Goal: Task Accomplishment & Management: Manage account settings

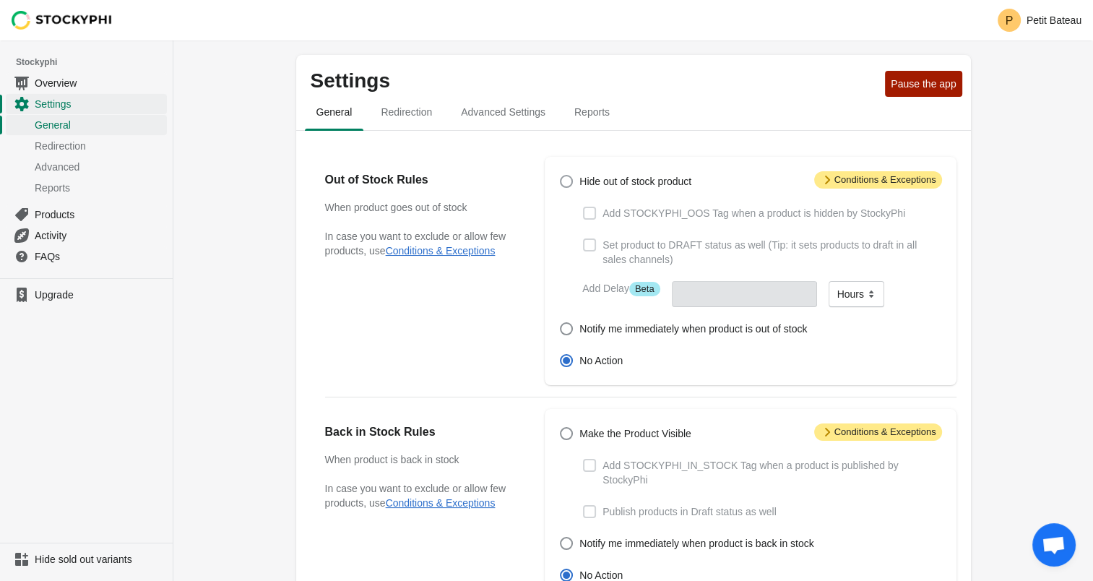
click at [617, 182] on span "Hide out of stock product" at bounding box center [635, 181] width 112 height 14
click at [560, 175] on input "Hide out of stock product" at bounding box center [560, 175] width 1 height 1
radio input "true"
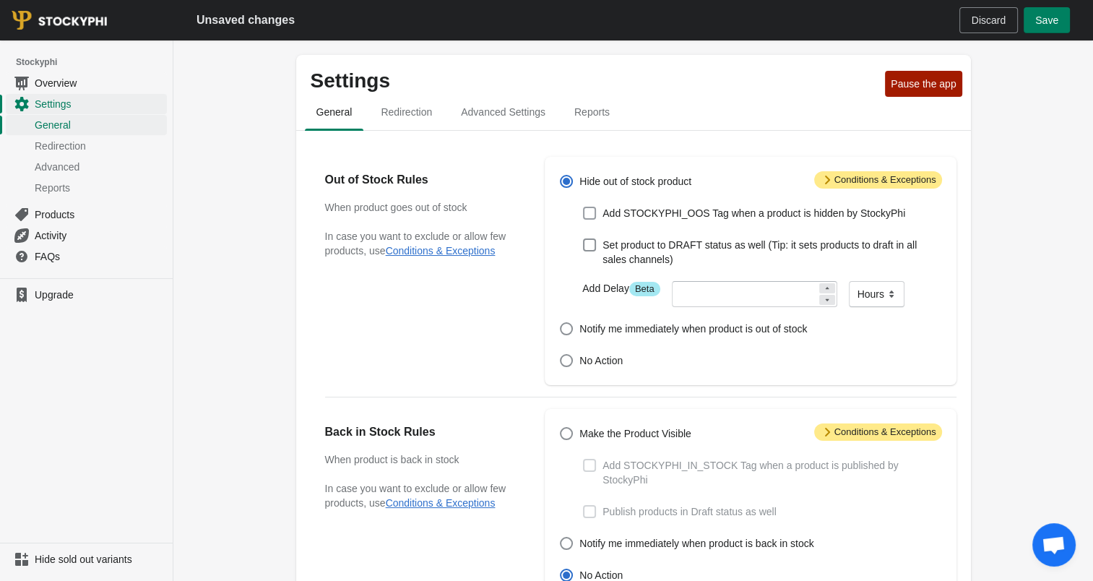
click at [589, 214] on span at bounding box center [589, 213] width 13 height 13
click at [584, 207] on input "Add STOCKYPHI_OOS Tag when a product is hidden by StockyPhi" at bounding box center [583, 207] width 1 height 1
checkbox input "true"
click at [591, 251] on span at bounding box center [589, 245] width 14 height 14
click at [584, 239] on input "Set product to DRAFT status as well (Tip: it sets products to draft in all sale…" at bounding box center [583, 238] width 1 height 1
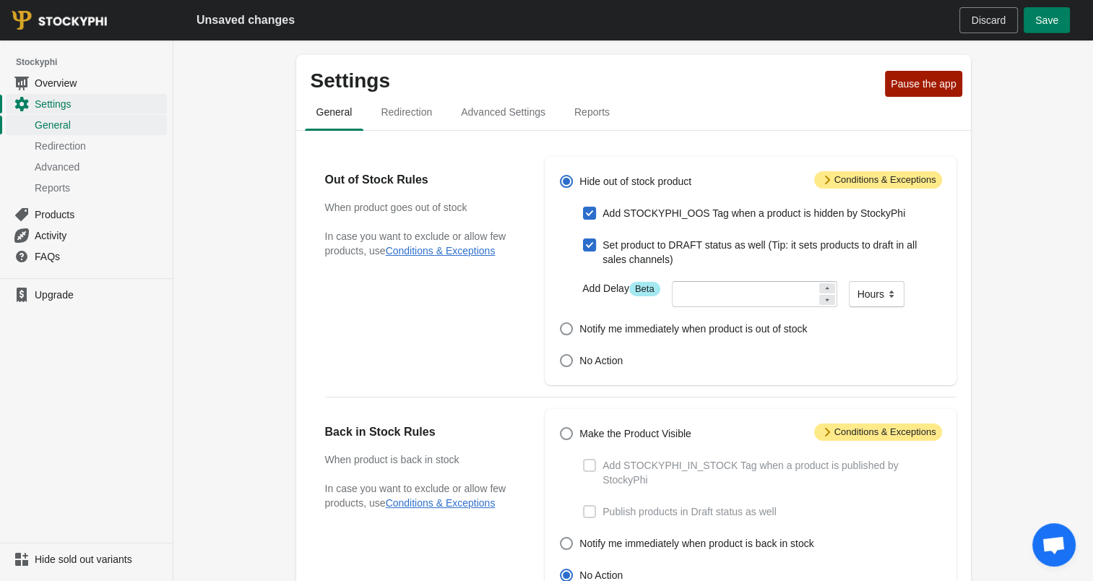
checkbox input "true"
click at [591, 248] on span at bounding box center [589, 244] width 13 height 13
click at [584, 239] on input "Set product to DRAFT status as well (Tip: it sets products to draft in all sale…" at bounding box center [583, 238] width 1 height 1
checkbox input "false"
click at [591, 248] on span at bounding box center [589, 244] width 13 height 13
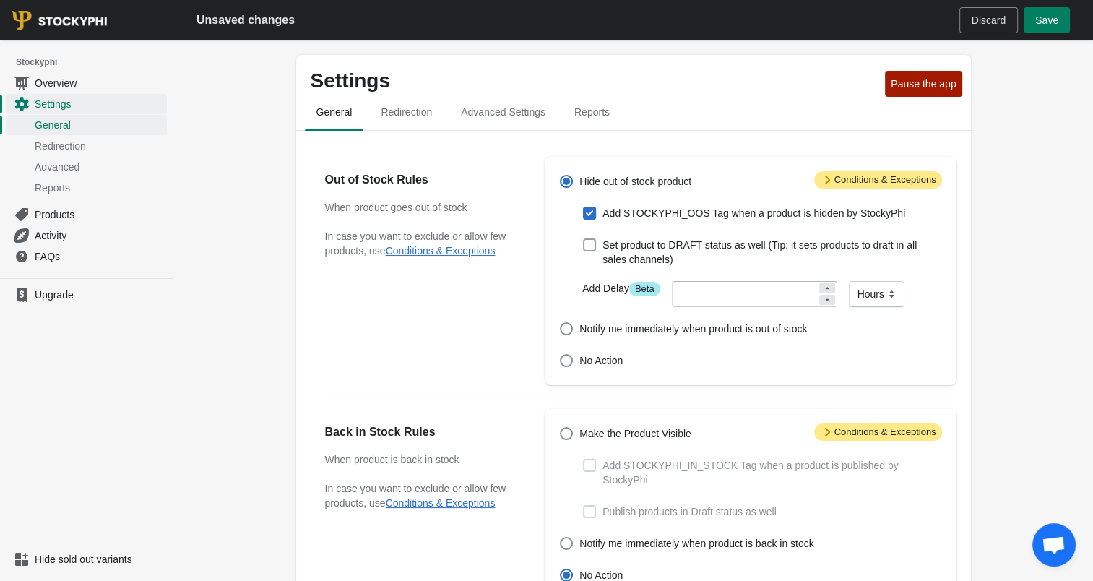
click at [584, 239] on input "Set product to DRAFT status as well (Tip: it sets products to draft in all sale…" at bounding box center [583, 238] width 1 height 1
checkbox input "true"
click at [594, 211] on span at bounding box center [589, 213] width 13 height 13
click at [584, 207] on input "Add STOCKYPHI_OOS Tag when a product is hidden by StockyPhi" at bounding box center [583, 207] width 1 height 1
checkbox input "false"
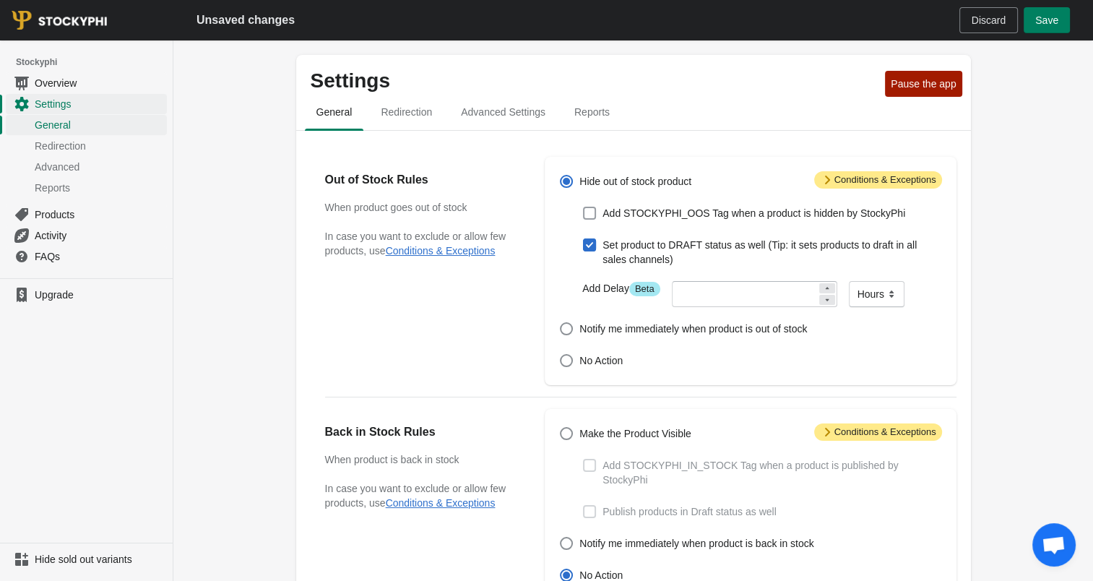
click at [593, 209] on span at bounding box center [589, 213] width 13 height 13
click at [584, 207] on input "Add STOCKYPHI_OOS Tag when a product is hidden by StockyPhi" at bounding box center [583, 207] width 1 height 1
checkbox input "true"
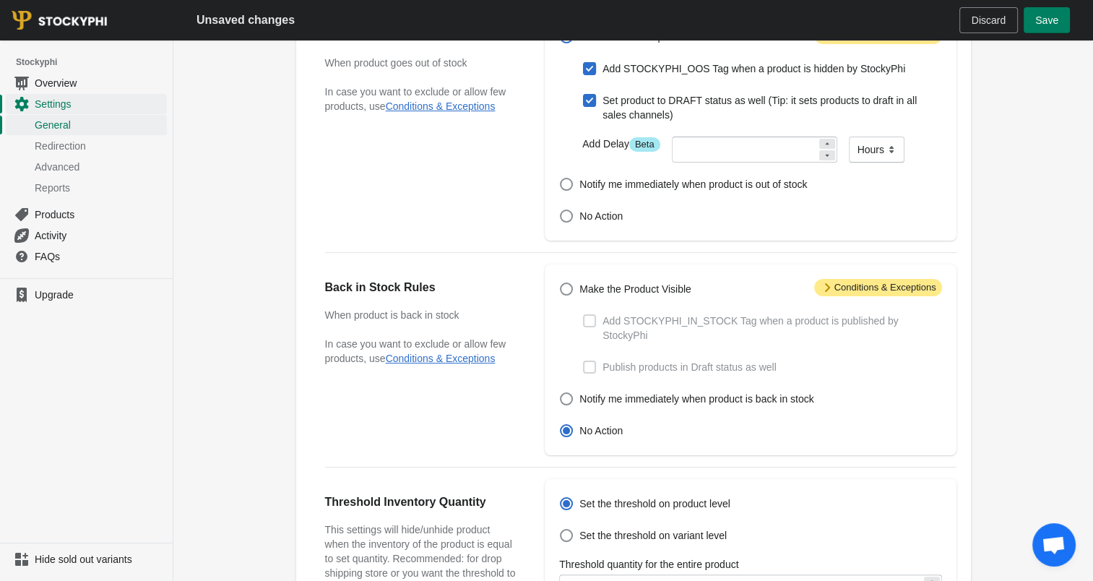
scroll to position [289, 0]
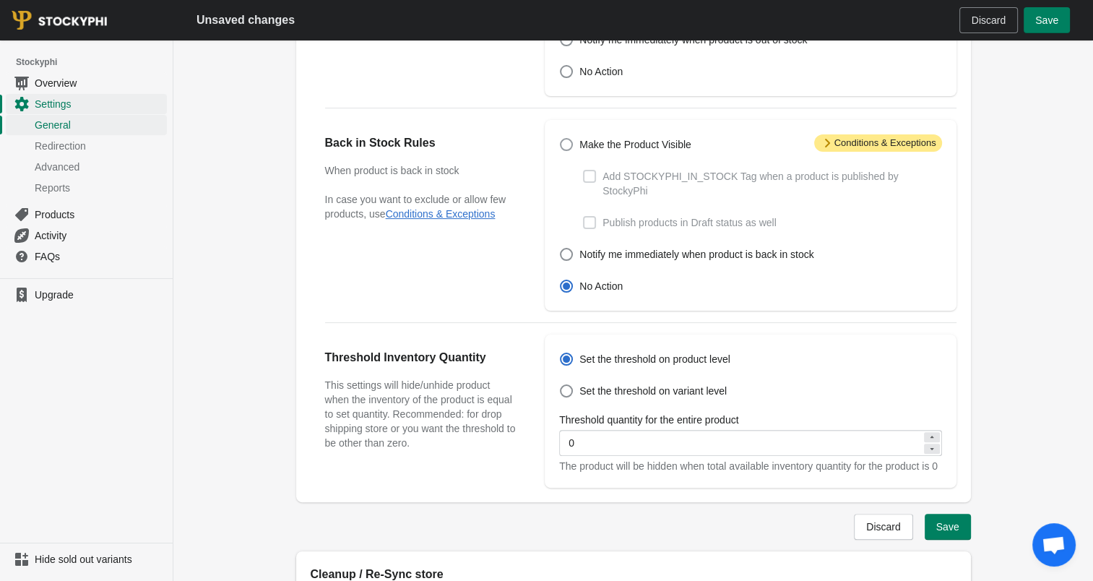
click at [568, 144] on span at bounding box center [566, 144] width 13 height 13
click at [560, 139] on input "Make the Product Visible" at bounding box center [560, 138] width 1 height 1
radio input "true"
click at [591, 178] on span at bounding box center [589, 176] width 13 height 13
click at [584, 170] on input "Add STOCKYPHI_IN_STOCK Tag when a product is published by StockyPhi" at bounding box center [583, 170] width 1 height 1
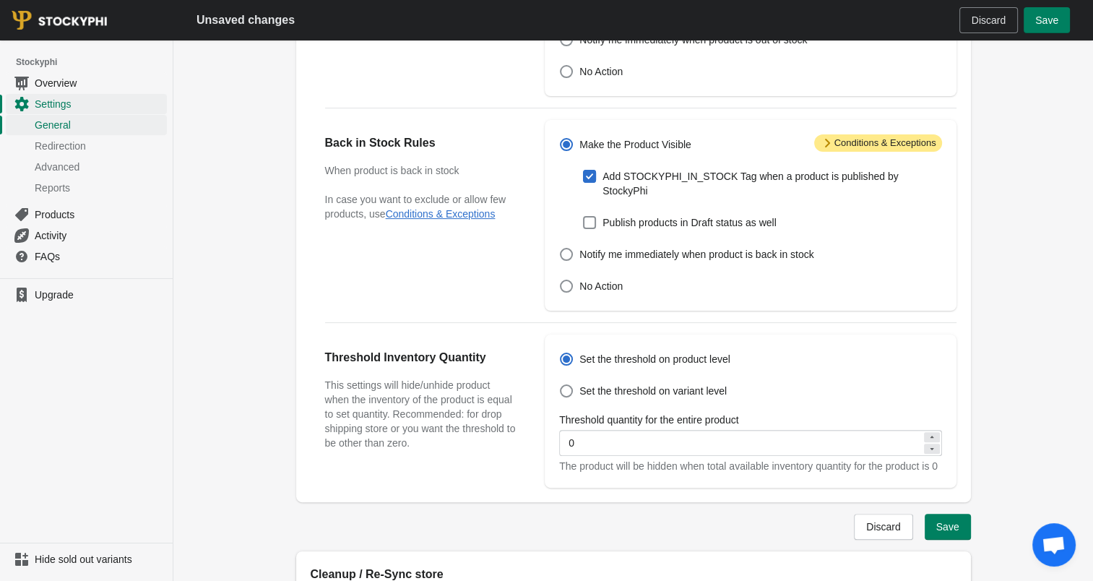
checkbox input "true"
click at [586, 216] on span at bounding box center [589, 222] width 13 height 13
click at [584, 216] on input "Publish products in Draft status as well" at bounding box center [583, 216] width 1 height 1
checkbox input "true"
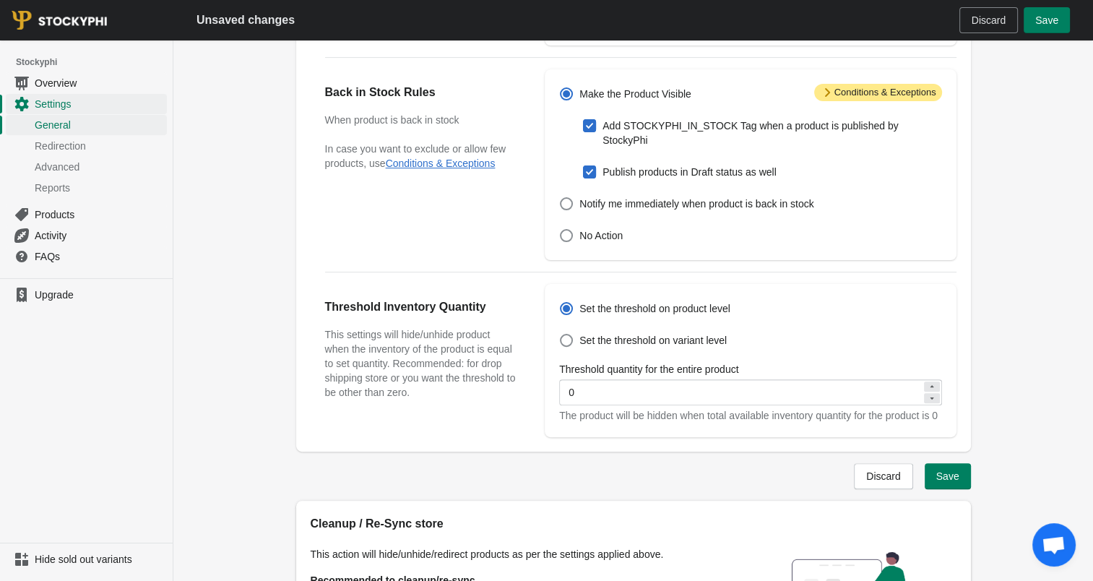
scroll to position [361, 0]
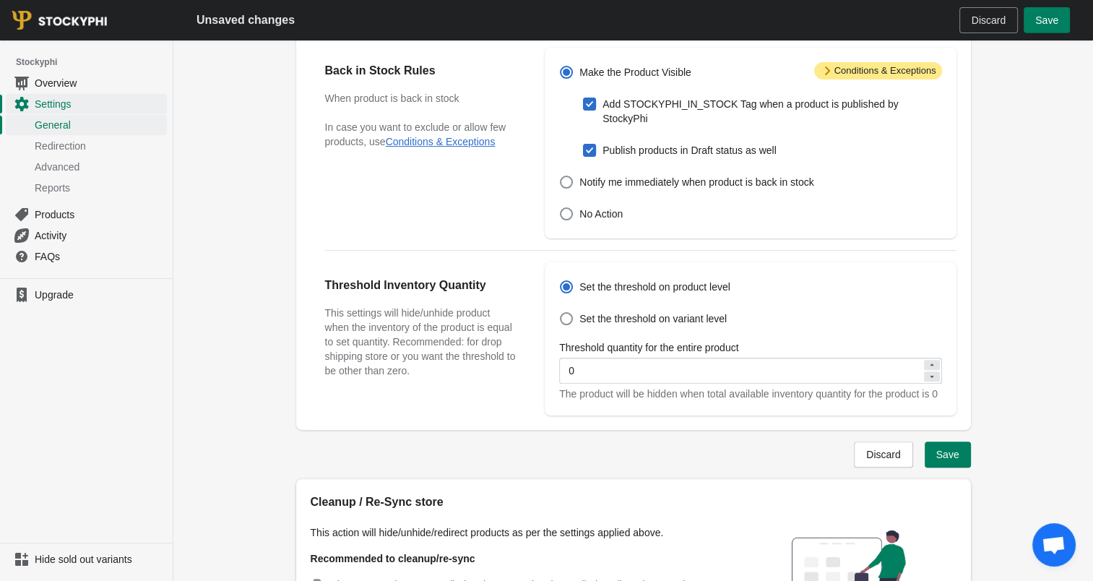
click at [932, 363] on icon at bounding box center [931, 364] width 4 height 2
type input "1"
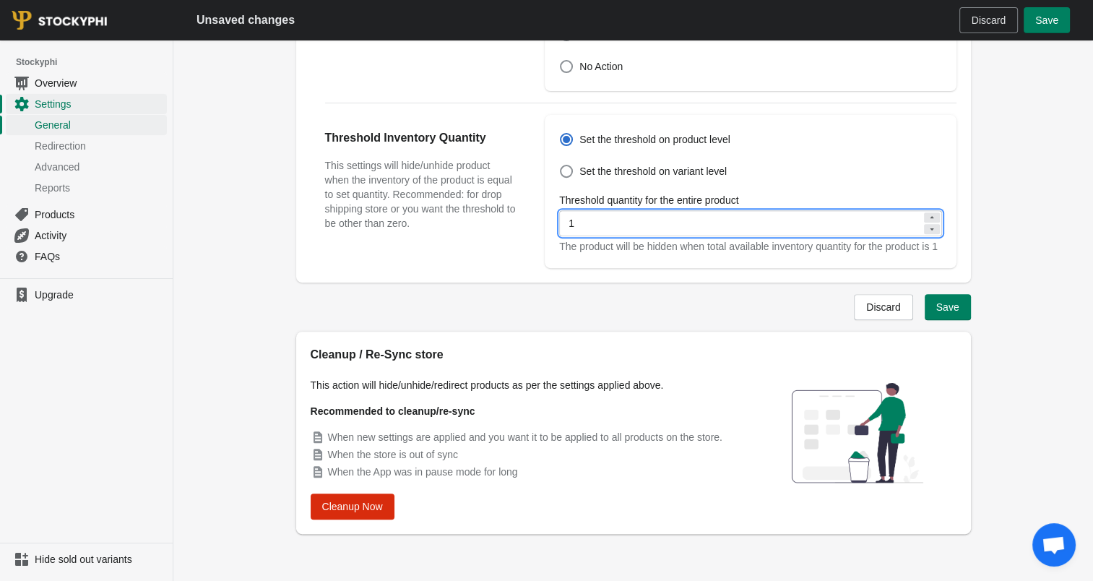
scroll to position [511, 0]
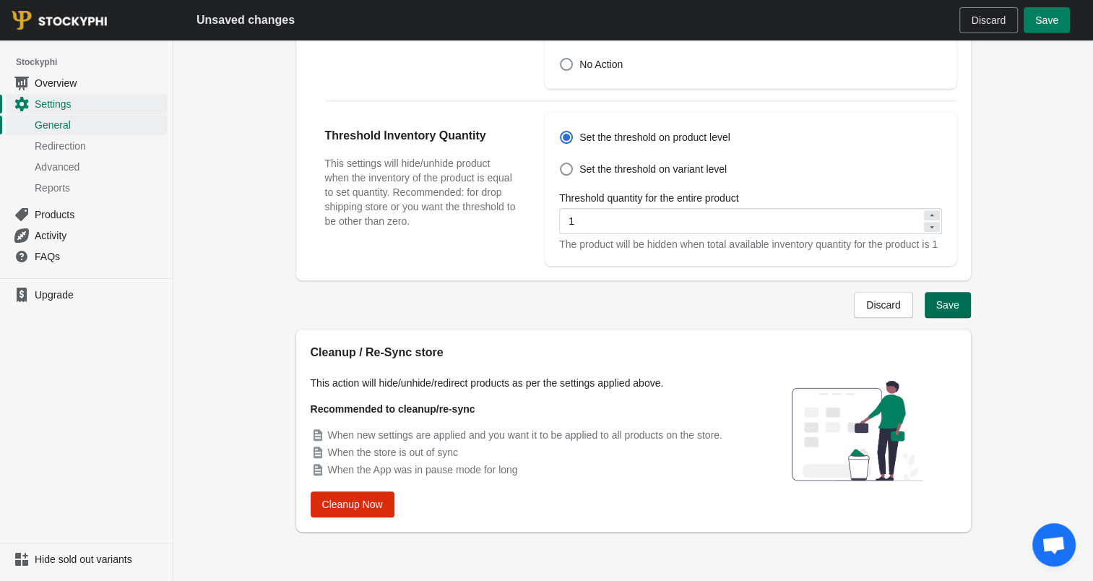
click at [956, 312] on button "Save" at bounding box center [947, 305] width 46 height 26
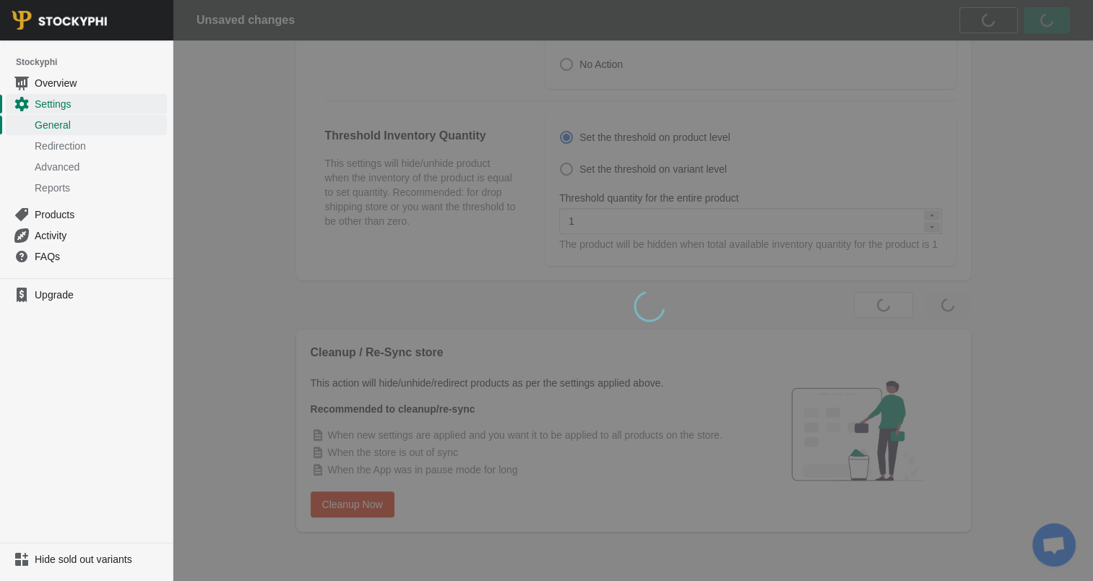
scroll to position [0, 0]
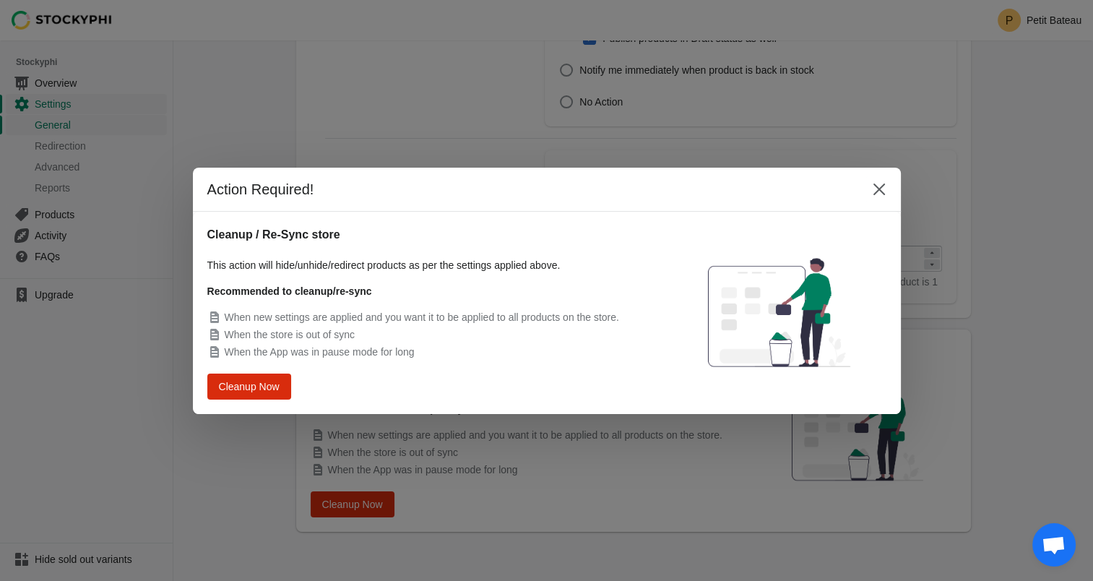
click at [607, 549] on div "Action Required! Cleanup / Re-Sync store This action [PERSON_NAME]/unhide/redir…" at bounding box center [546, 290] width 1093 height 581
click at [875, 186] on icon "Close" at bounding box center [878, 189] width 12 height 12
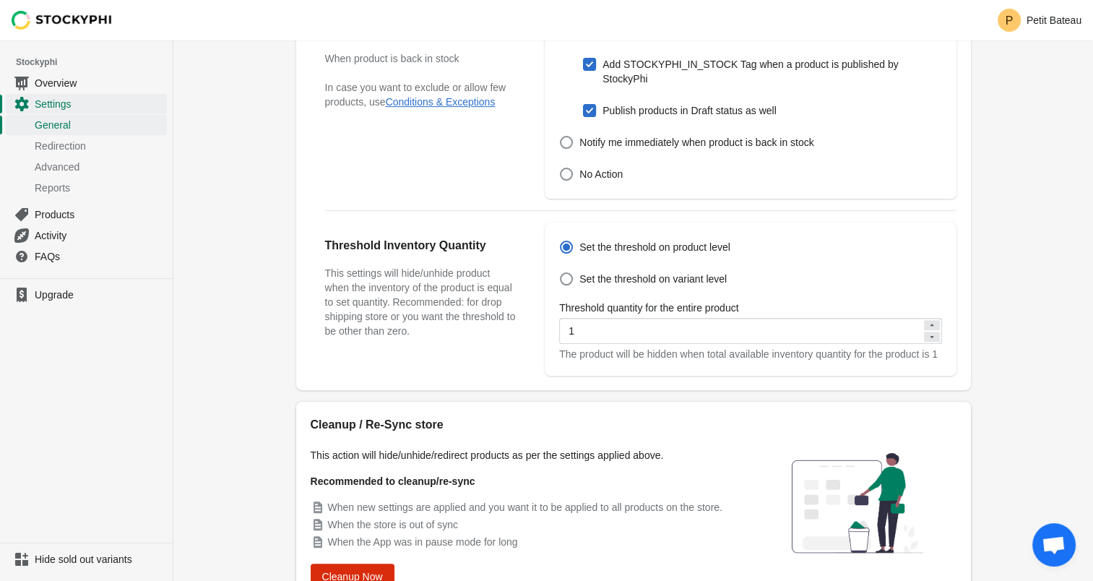
scroll to position [473, 0]
